Goal: Task Accomplishment & Management: Use online tool/utility

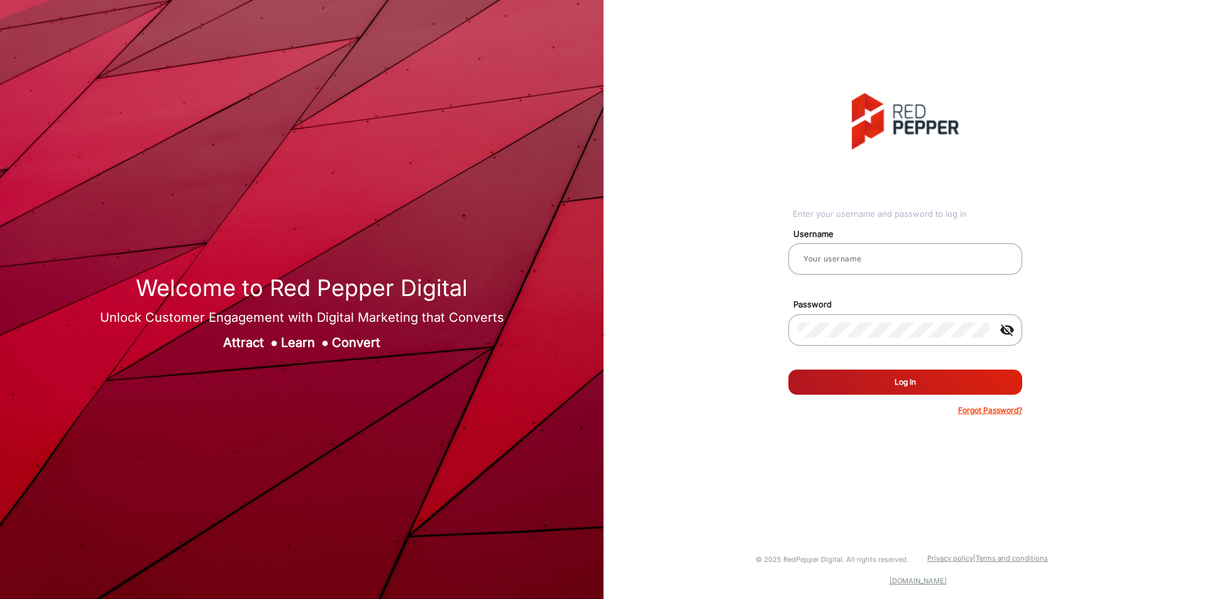
type input "[PERSON_NAME]"
click at [890, 377] on button "Log In" at bounding box center [905, 382] width 234 height 25
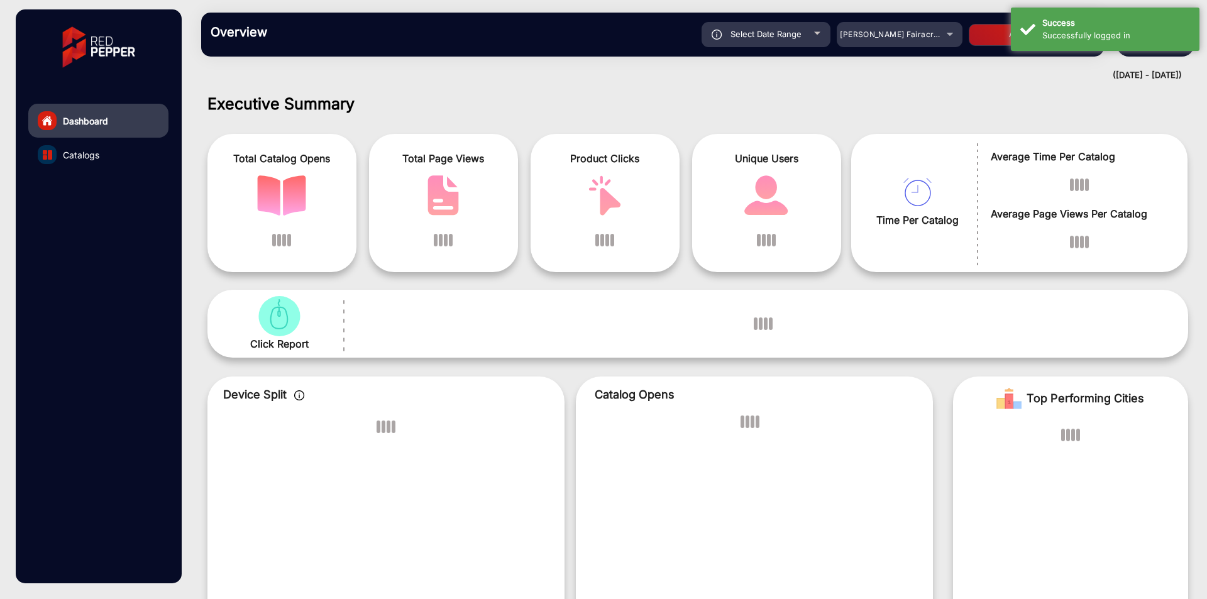
scroll to position [9, 0]
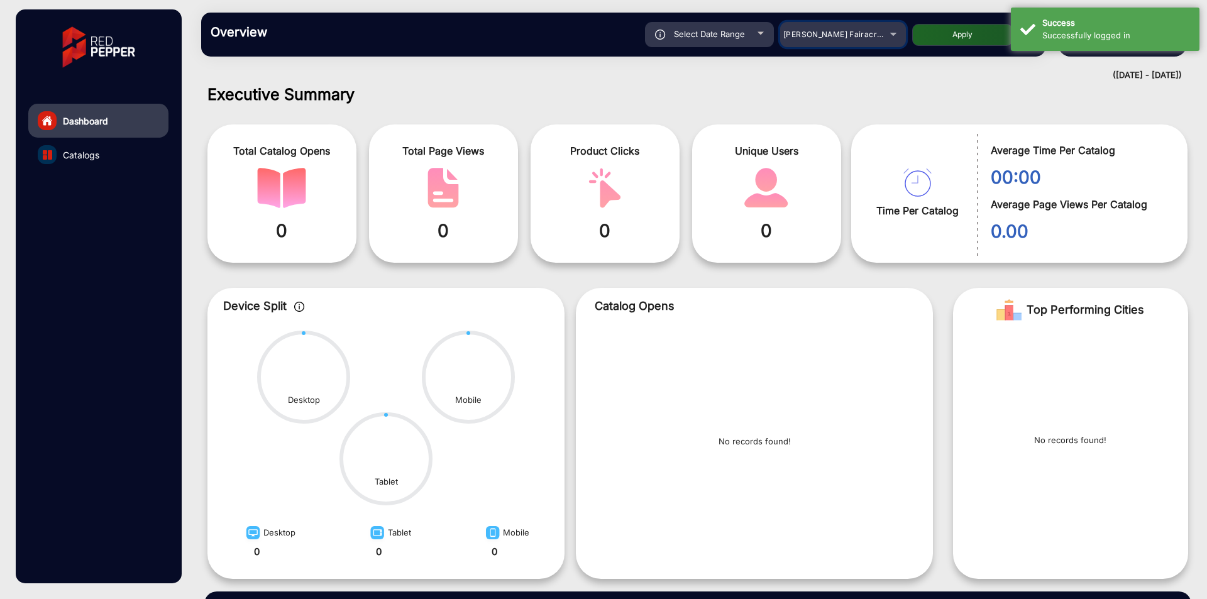
click at [878, 30] on div "[PERSON_NAME] Fairacre Farms" at bounding box center [833, 34] width 101 height 15
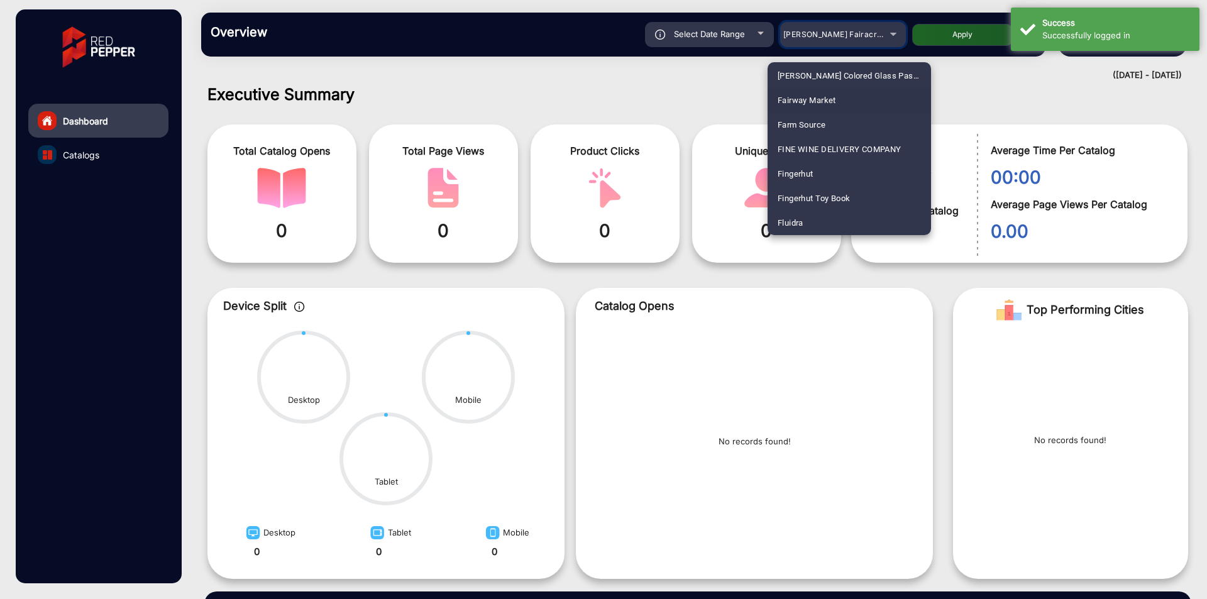
scroll to position [592, 0]
click at [808, 202] on mat-option "Fluidra" at bounding box center [849, 198] width 163 height 25
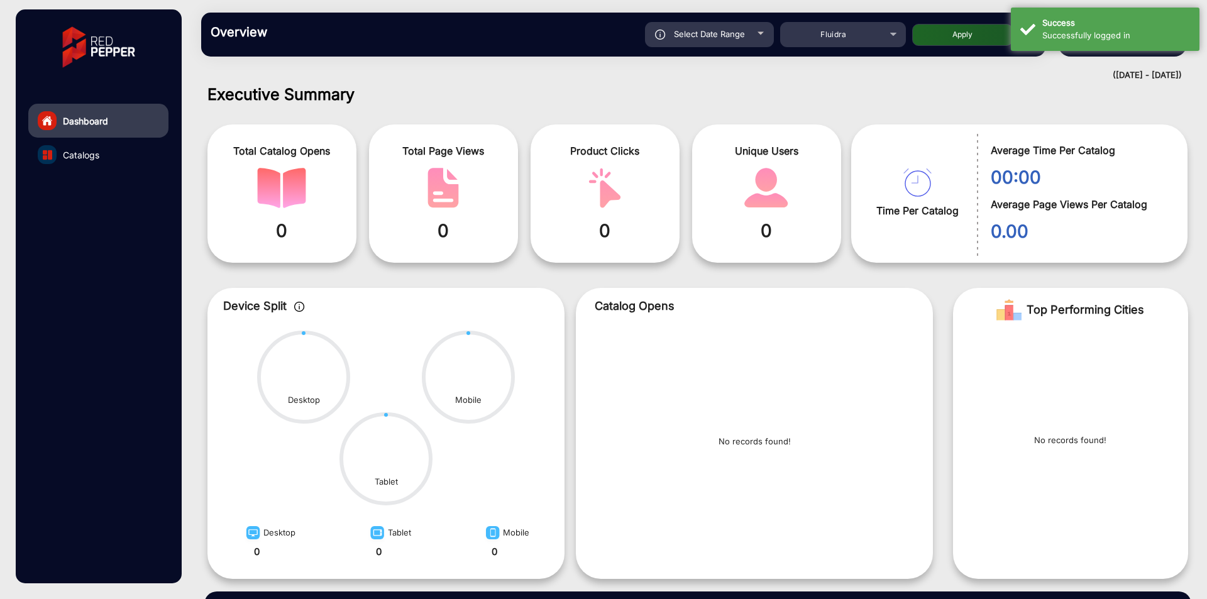
click at [955, 38] on button "Apply" at bounding box center [962, 35] width 101 height 22
type input "[DATE]"
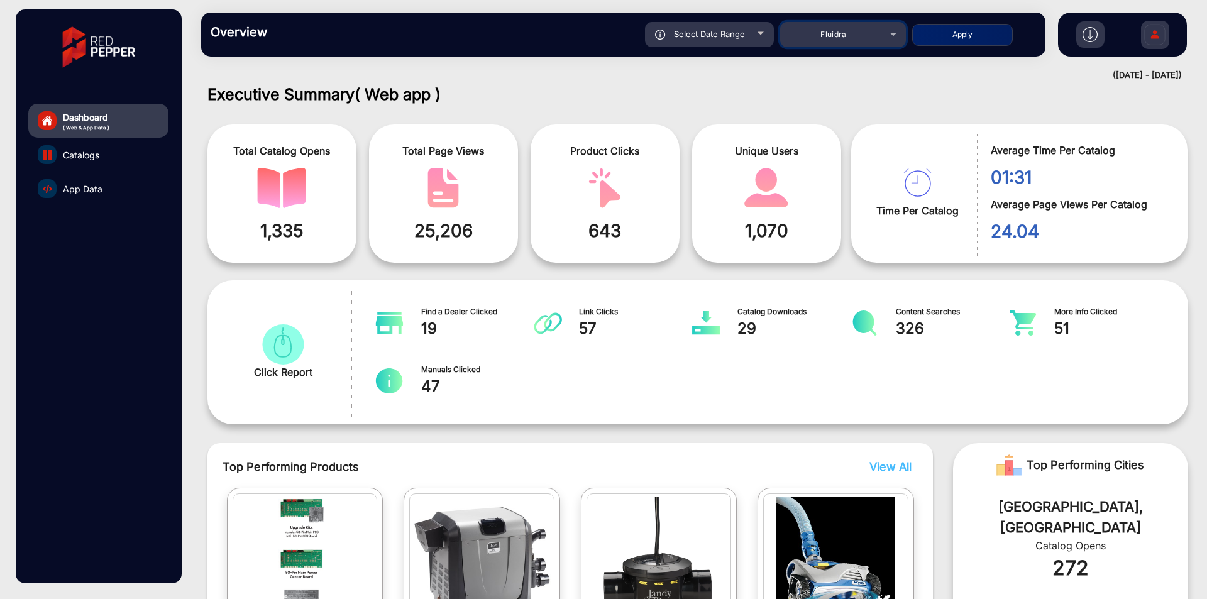
click at [854, 31] on div "Fluidra" at bounding box center [833, 34] width 101 height 15
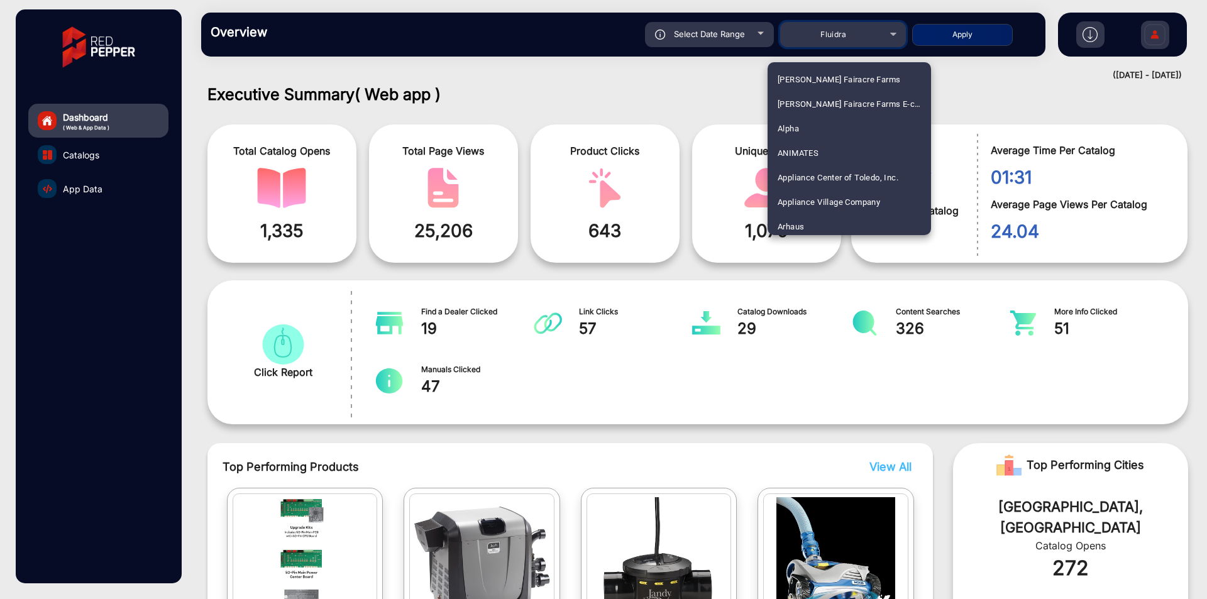
scroll to position [568, 0]
click at [754, 34] on div at bounding box center [603, 299] width 1207 height 599
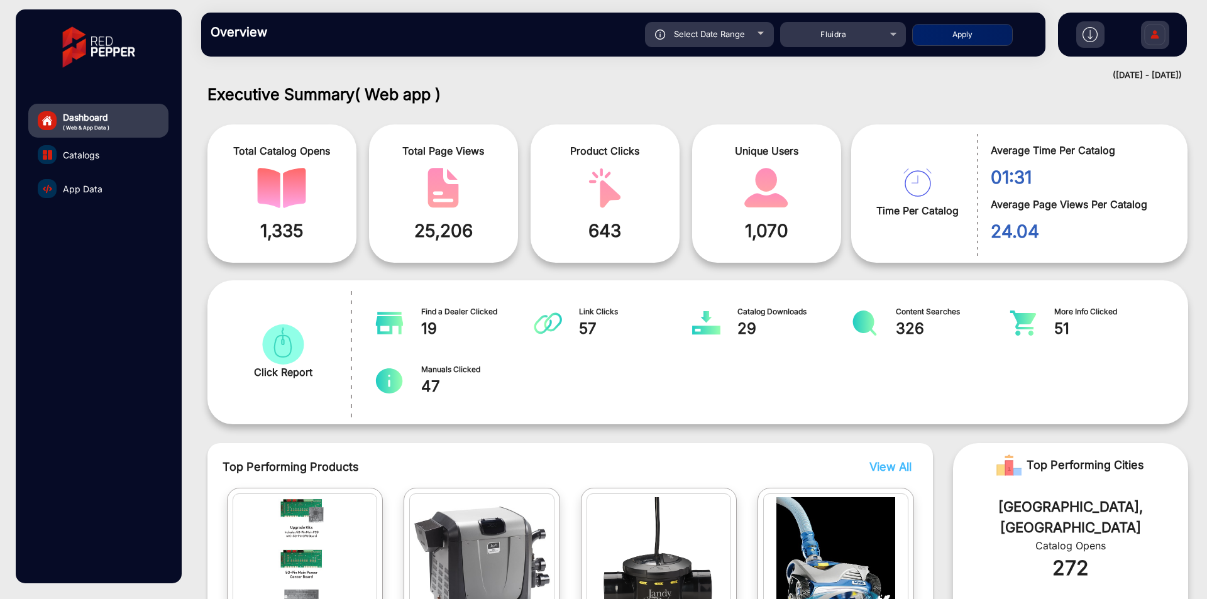
click at [754, 34] on div "Select Date Range" at bounding box center [709, 34] width 129 height 25
type input "[DATE]"
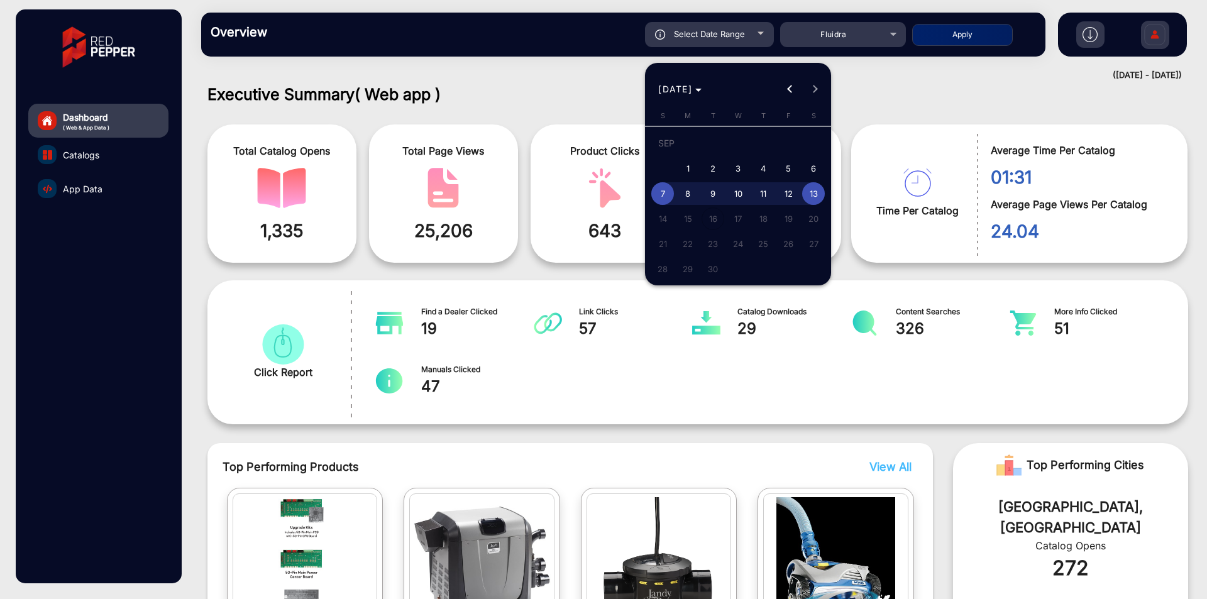
click at [754, 34] on div at bounding box center [603, 299] width 1207 height 599
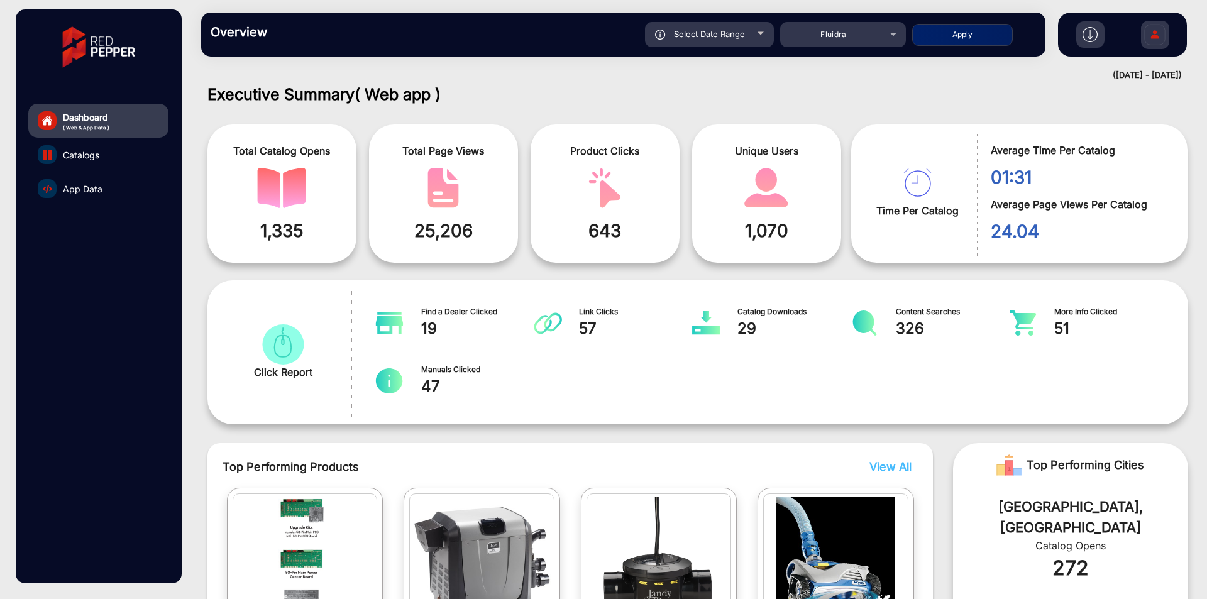
click at [744, 38] on span "Select Date Range" at bounding box center [709, 34] width 71 height 10
type input "[DATE]"
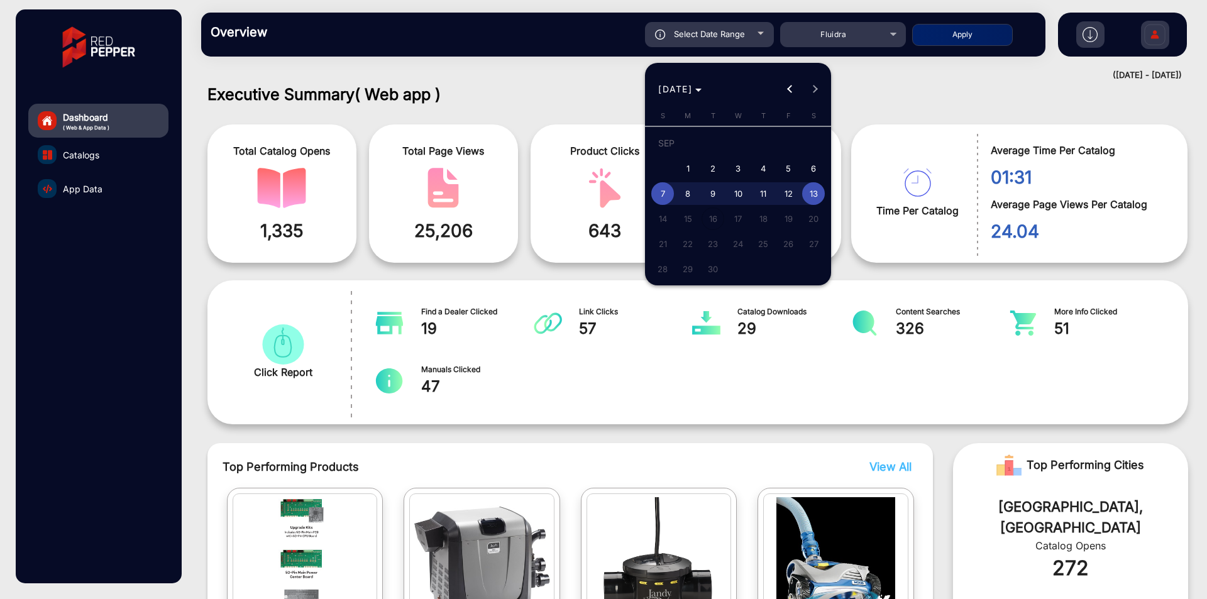
click at [817, 91] on div "[DATE] [DATE]" at bounding box center [738, 89] width 180 height 25
click at [742, 392] on div at bounding box center [603, 299] width 1207 height 599
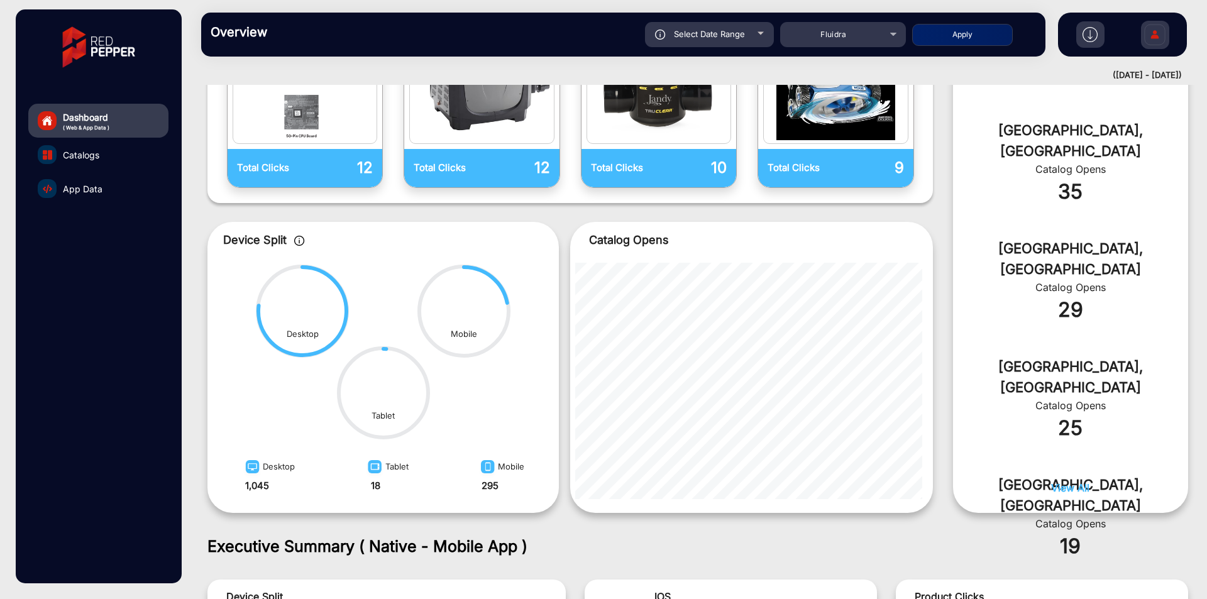
scroll to position [1015, 0]
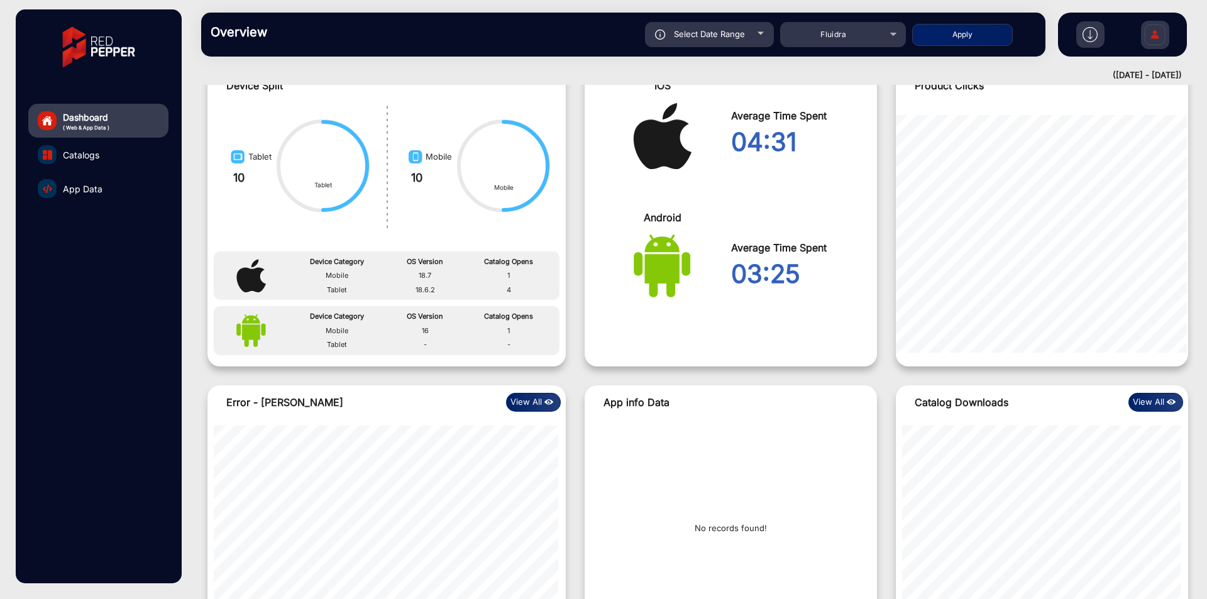
click at [108, 152] on link "Catalogs" at bounding box center [98, 155] width 140 height 34
click at [77, 152] on span "Catalogs" at bounding box center [81, 154] width 36 height 13
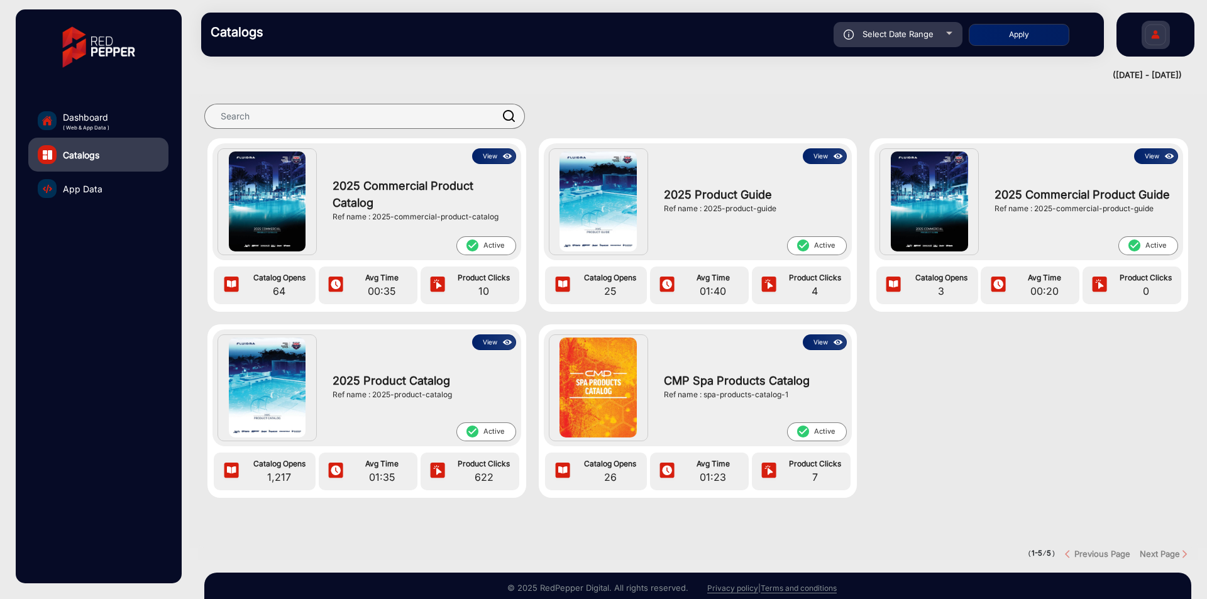
click at [499, 155] on button "View" at bounding box center [494, 156] width 44 height 16
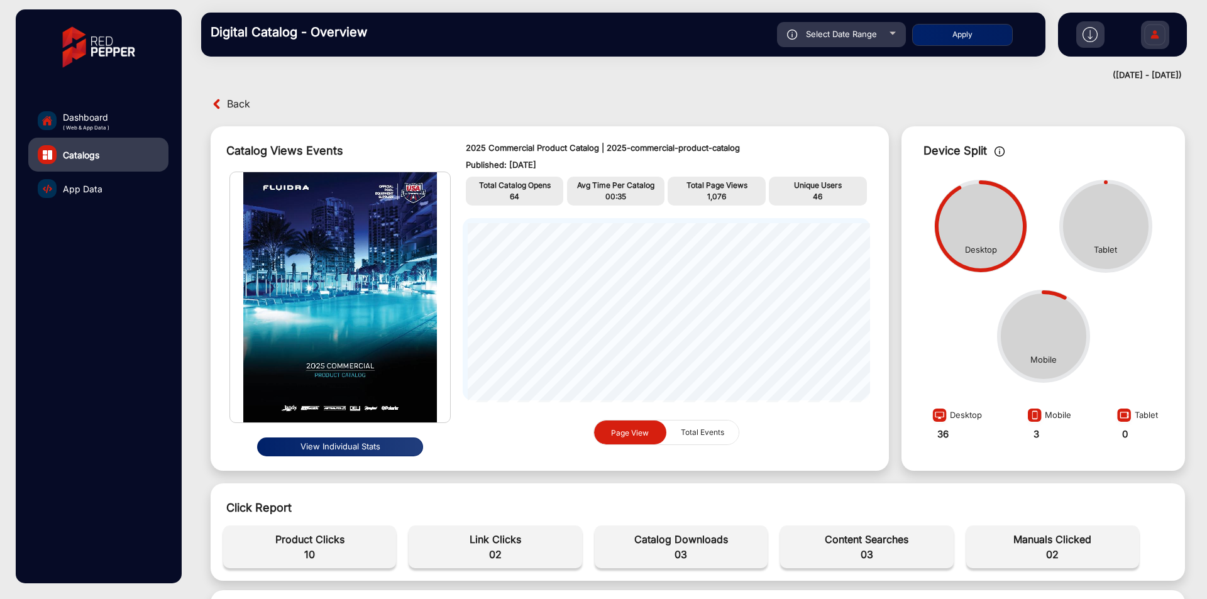
click at [221, 108] on img at bounding box center [217, 103] width 13 height 13
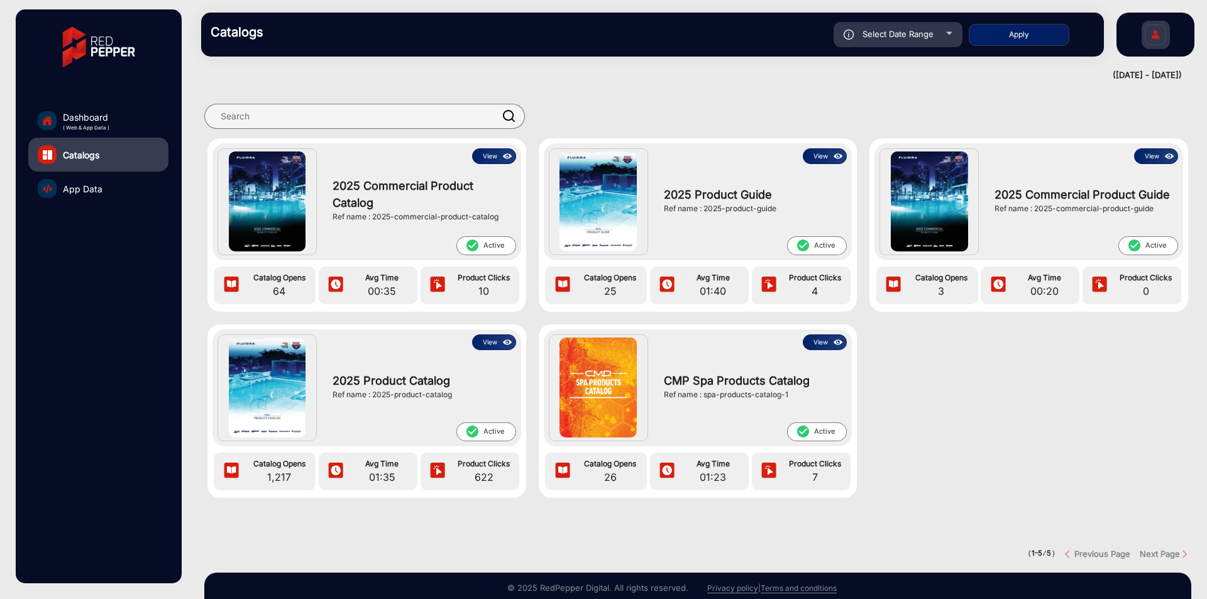
click at [489, 157] on button "View" at bounding box center [494, 156] width 44 height 16
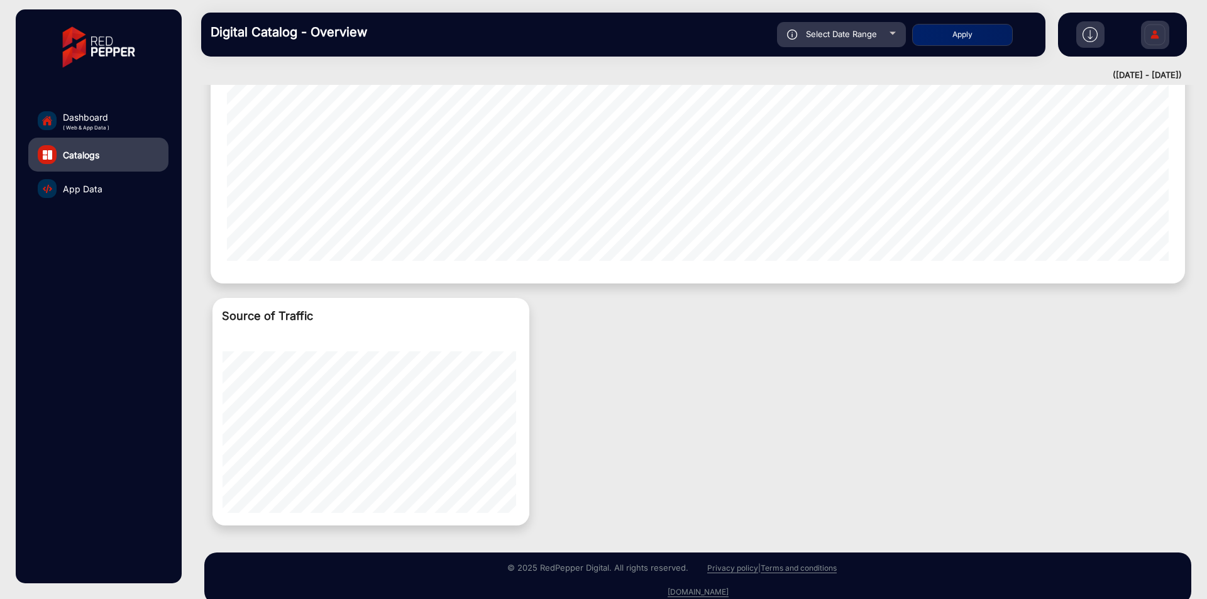
scroll to position [1171, 0]
